Goal: Task Accomplishment & Management: Manage account settings

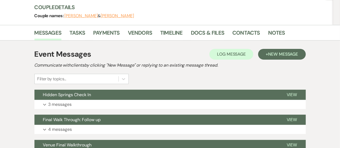
scroll to position [62, 0]
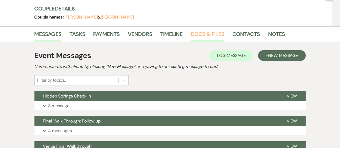
click at [207, 36] on link "Docs & Files" at bounding box center [207, 36] width 33 height 12
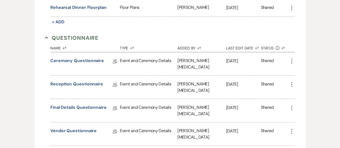
scroll to position [323, 0]
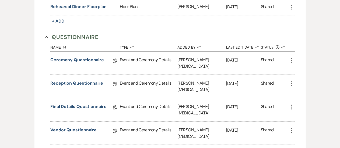
click at [84, 80] on link "Reception Questionnaire" at bounding box center [76, 84] width 53 height 8
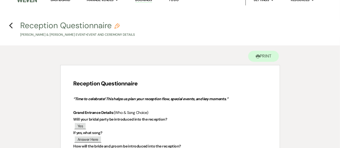
scroll to position [7, 0]
click at [11, 27] on use "button" at bounding box center [11, 26] width 4 height 6
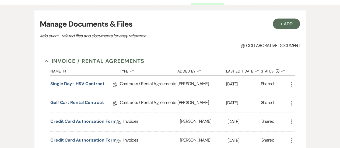
scroll to position [27, 0]
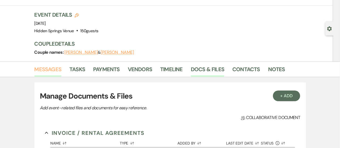
click at [50, 67] on link "Messages" at bounding box center [47, 71] width 27 height 12
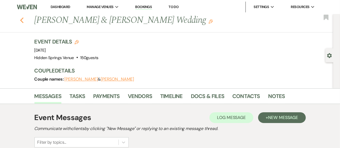
click at [24, 23] on icon "Previous" at bounding box center [22, 20] width 4 height 6
click at [20, 19] on div "Previous Bradley Grubb & Madison Rader's Wedding Edit Bookmark" at bounding box center [165, 23] width 336 height 19
click at [23, 12] on img at bounding box center [27, 6] width 20 height 11
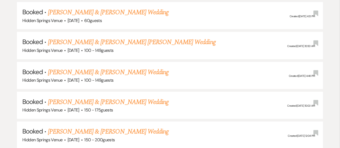
scroll to position [391, 0]
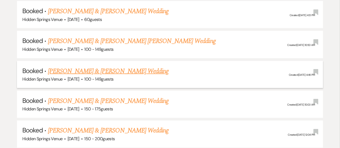
click at [132, 74] on link "[PERSON_NAME] & [PERSON_NAME] Wedding" at bounding box center [108, 72] width 121 height 10
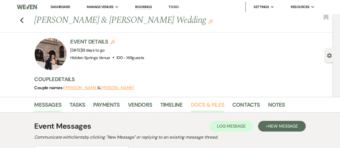
click at [207, 103] on link "Docs & Files" at bounding box center [207, 107] width 33 height 12
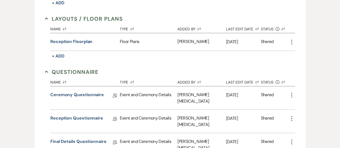
scroll to position [333, 0]
click at [83, 115] on link "Reception Questionnaire" at bounding box center [76, 119] width 53 height 8
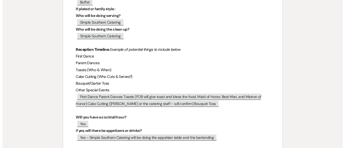
scroll to position [202, 0]
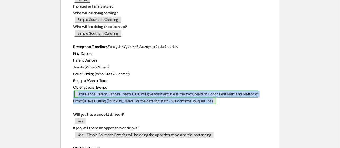
click at [191, 98] on span "First Dance Parent Dances Toasts (FOB will give toast and bless the food, Maid …" at bounding box center [166, 98] width 185 height 14
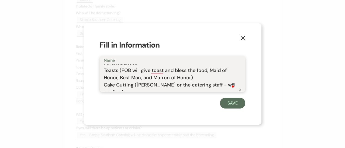
scroll to position [0, 0]
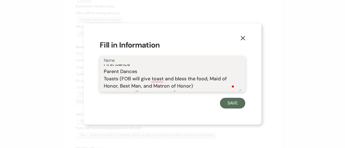
drag, startPoint x: 195, startPoint y: 85, endPoint x: 103, endPoint y: 78, distance: 91.5
click at [104, 78] on textarea "First Dance Parent Dances Toasts (FOB will give toast and bless the food, Maid …" at bounding box center [172, 78] width 137 height 27
click at [199, 87] on textarea "First Dance Parent Dances Toasts (FOB will give toast and bless the food, Maid …" at bounding box center [172, 78] width 137 height 27
drag, startPoint x: 199, startPoint y: 89, endPoint x: 210, endPoint y: 80, distance: 13.4
click at [210, 80] on textarea "First Dance Parent Dances Toasts (FOB will give toast and bless the food, Maid …" at bounding box center [172, 78] width 137 height 27
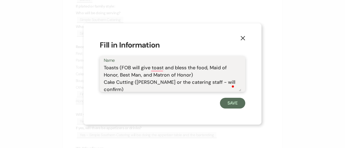
scroll to position [17, 0]
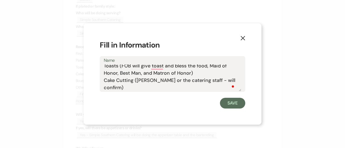
click at [243, 42] on button "X" at bounding box center [243, 37] width 8 height 9
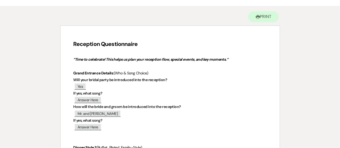
scroll to position [0, 0]
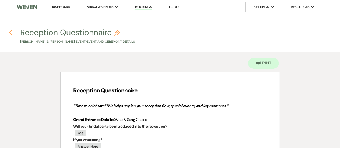
click at [13, 30] on icon "Previous" at bounding box center [11, 32] width 4 height 6
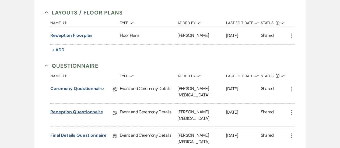
scroll to position [351, 0]
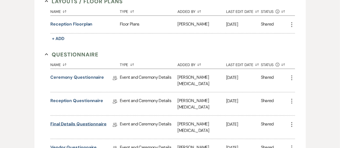
click at [83, 121] on link "Final Details Questionnaire" at bounding box center [78, 125] width 56 height 8
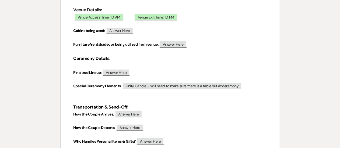
scroll to position [104, 0]
click at [145, 98] on p at bounding box center [170, 99] width 193 height 7
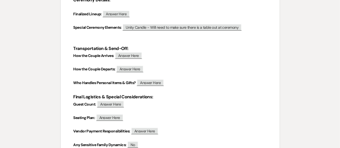
scroll to position [163, 0]
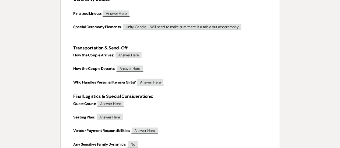
click at [145, 98] on strong "Final Logistics & Special Considerations:" at bounding box center [114, 97] width 80 height 6
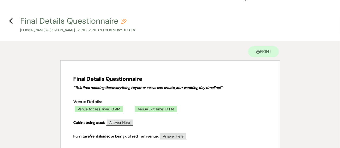
scroll to position [11, 0]
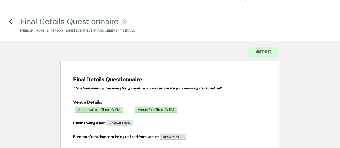
click at [13, 21] on h4 "Previous Final Details Questionnaire Pencil [PERSON_NAME] & [PERSON_NAME] Event…" at bounding box center [170, 25] width 340 height 18
click at [12, 20] on icon "Previous" at bounding box center [11, 21] width 4 height 6
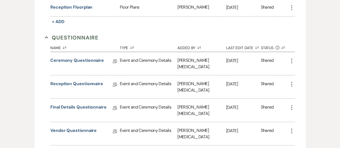
scroll to position [368, 0]
click at [81, 81] on link "Reception Questionnaire" at bounding box center [76, 85] width 53 height 8
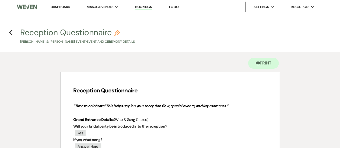
click at [13, 32] on h4 "Previous Reception Questionnaire Pencil [PERSON_NAME] & [PERSON_NAME] Event • E…" at bounding box center [170, 36] width 340 height 18
click at [9, 32] on icon "Previous" at bounding box center [11, 32] width 4 height 6
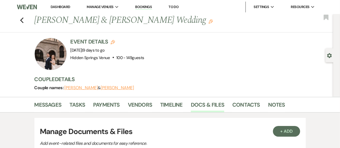
scroll to position [368, 0]
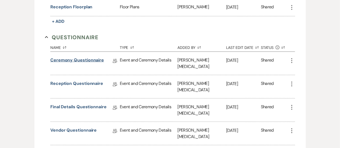
click at [80, 59] on link "Ceremony Questionnaire" at bounding box center [77, 61] width 54 height 8
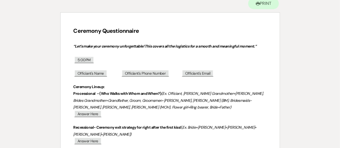
scroll to position [32, 0]
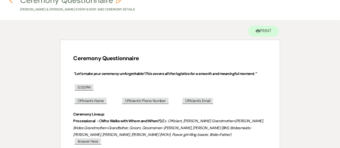
click at [10, 1] on use "button" at bounding box center [11, 0] width 4 height 6
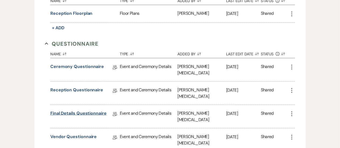
scroll to position [360, 0]
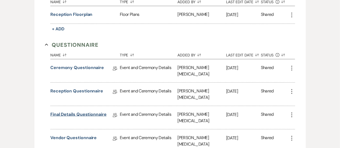
click at [75, 112] on link "Final Details Questionnaire" at bounding box center [78, 116] width 56 height 8
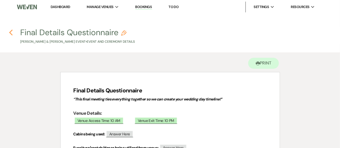
click at [9, 32] on icon "Previous" at bounding box center [11, 32] width 4 height 6
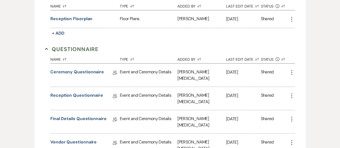
scroll to position [355, 0]
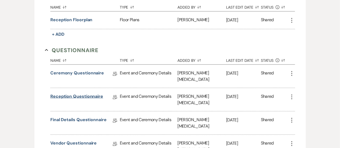
click at [83, 93] on link "Reception Questionnaire" at bounding box center [76, 97] width 53 height 8
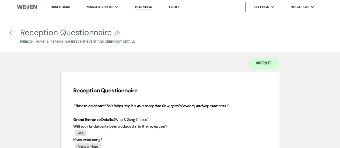
click at [13, 30] on icon "Previous" at bounding box center [11, 32] width 4 height 6
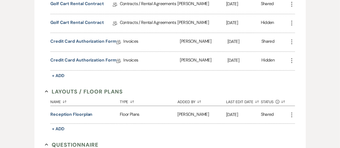
scroll to position [259, 0]
